Goal: Transaction & Acquisition: Purchase product/service

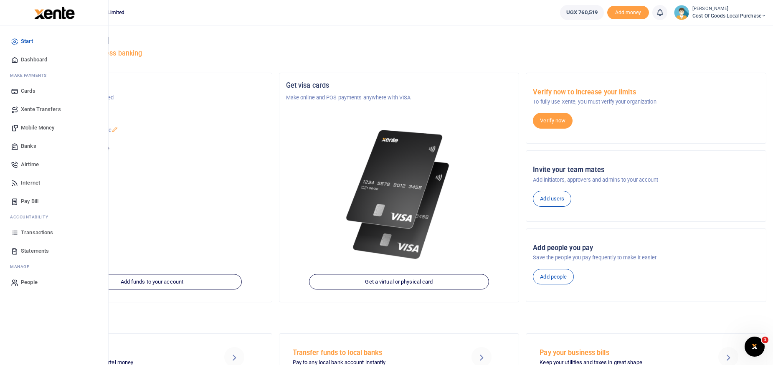
click at [36, 128] on span "Mobile Money" at bounding box center [37, 128] width 33 height 8
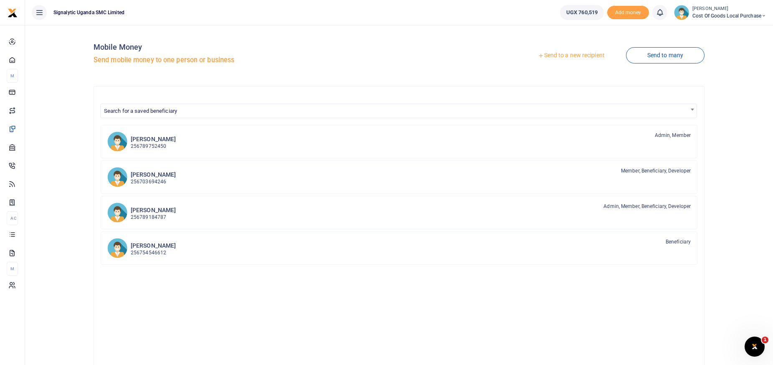
click at [586, 57] on link "Send to a new recipient" at bounding box center [571, 55] width 109 height 15
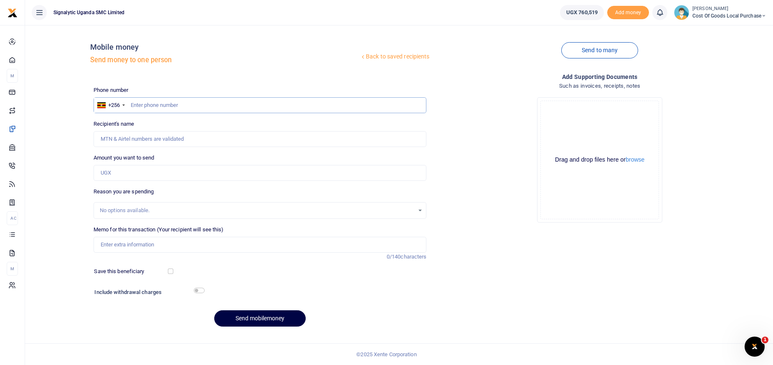
click at [156, 107] on input "text" at bounding box center [260, 105] width 333 height 16
type input "773593740"
type input "Robert Richard Kyebavuma"
type input "773593740"
click at [123, 172] on input "Amount you want to send" at bounding box center [260, 173] width 333 height 16
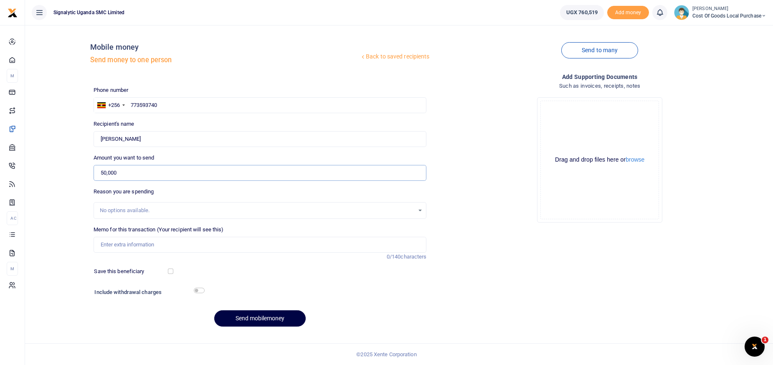
type input "50,000"
click at [117, 210] on div "No options available." at bounding box center [257, 210] width 315 height 8
click at [116, 242] on input "Memo for this transaction (Your recipient will see this)" at bounding box center [260, 245] width 333 height 16
click at [159, 244] on input "Memo for this transaction (Your recipient will see this)" at bounding box center [260, 245] width 333 height 16
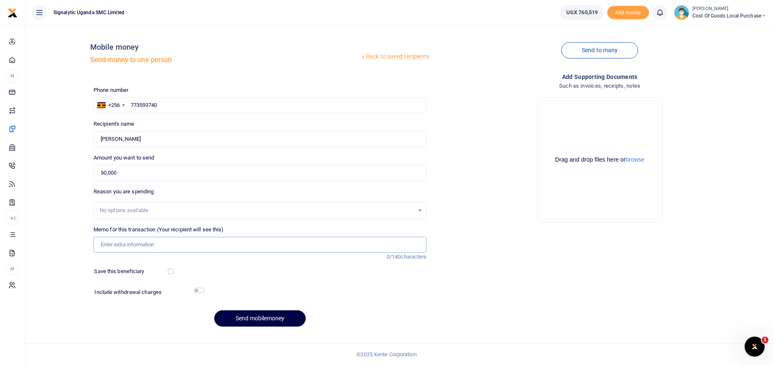
paste input "REQSN00065"
click at [99, 245] on input "REQSN00065" at bounding box center [260, 245] width 333 height 16
type input "Freedom bundle purchase for 2500 minutes under REQSN00065"
click at [637, 162] on button "browse" at bounding box center [635, 160] width 19 height 6
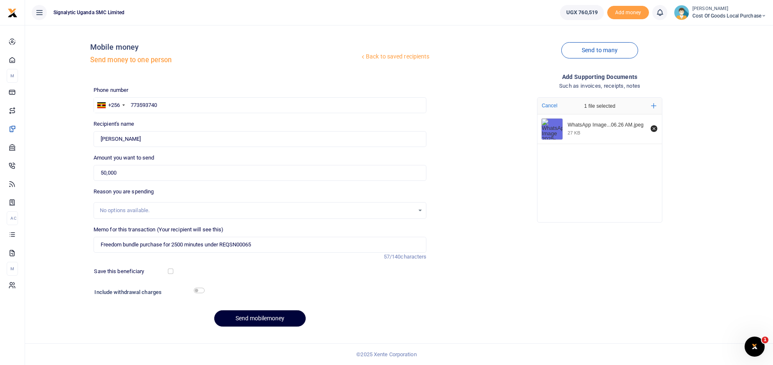
click at [271, 320] on button "Send mobilemoney" at bounding box center [259, 318] width 91 height 16
